Goal: Navigation & Orientation: Find specific page/section

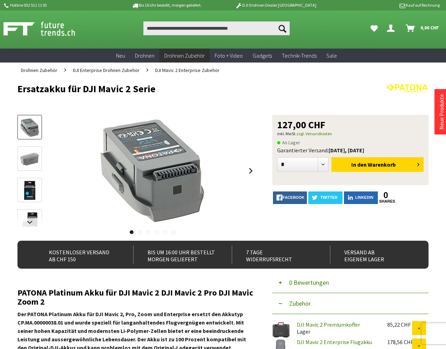
scroll to position [1, 0]
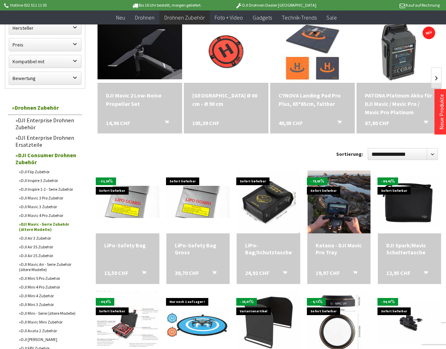
scroll to position [219, 0]
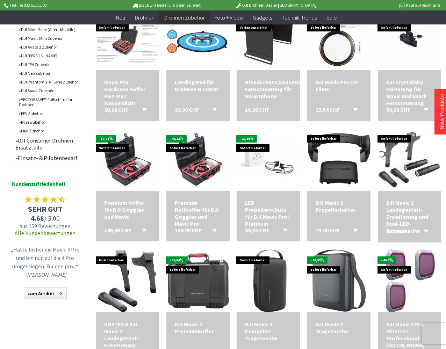
scroll to position [515, 0]
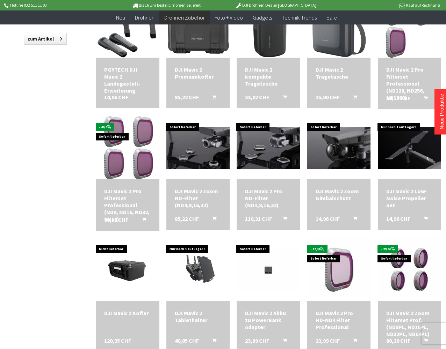
scroll to position [767, 0]
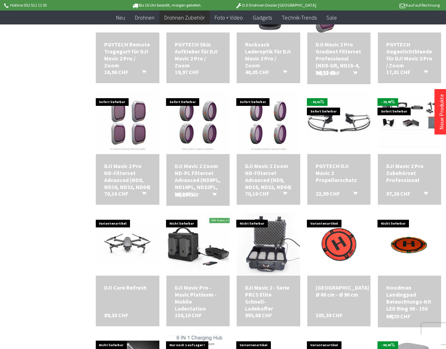
scroll to position [1278, 0]
